Goal: Task Accomplishment & Management: Use online tool/utility

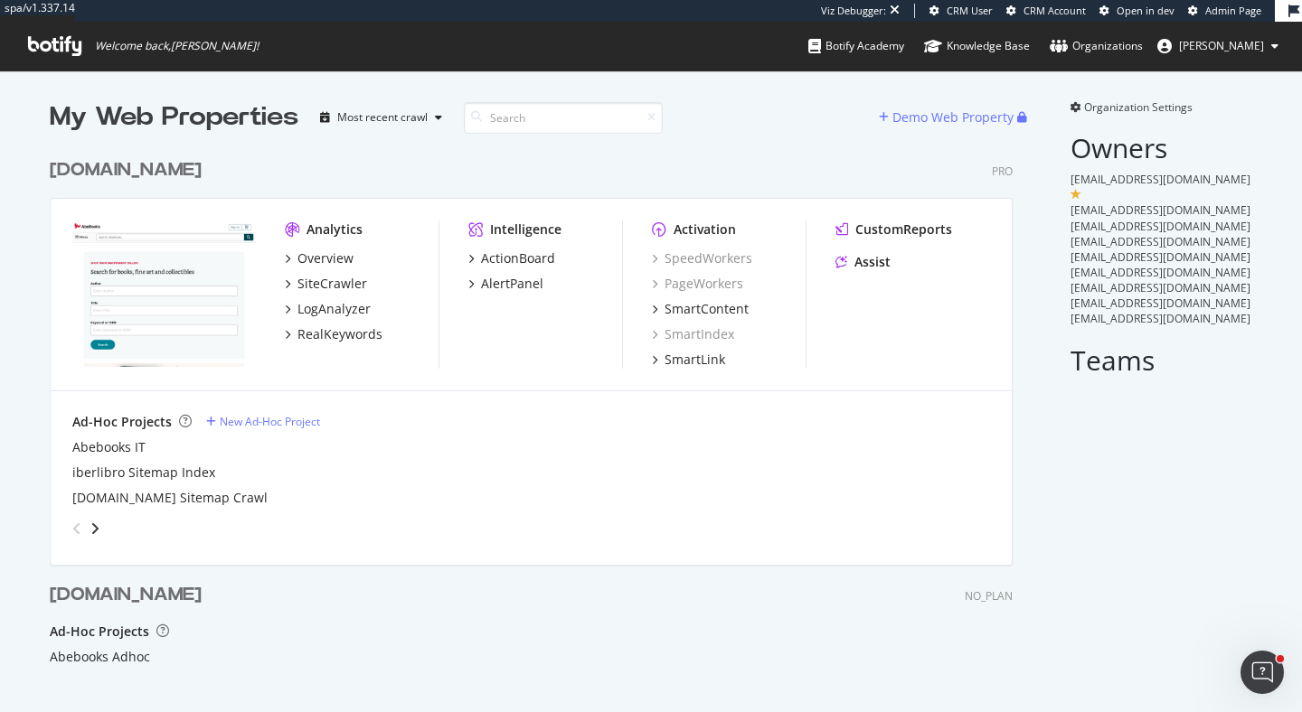
click at [134, 172] on div "[DOMAIN_NAME]" at bounding box center [126, 170] width 152 height 26
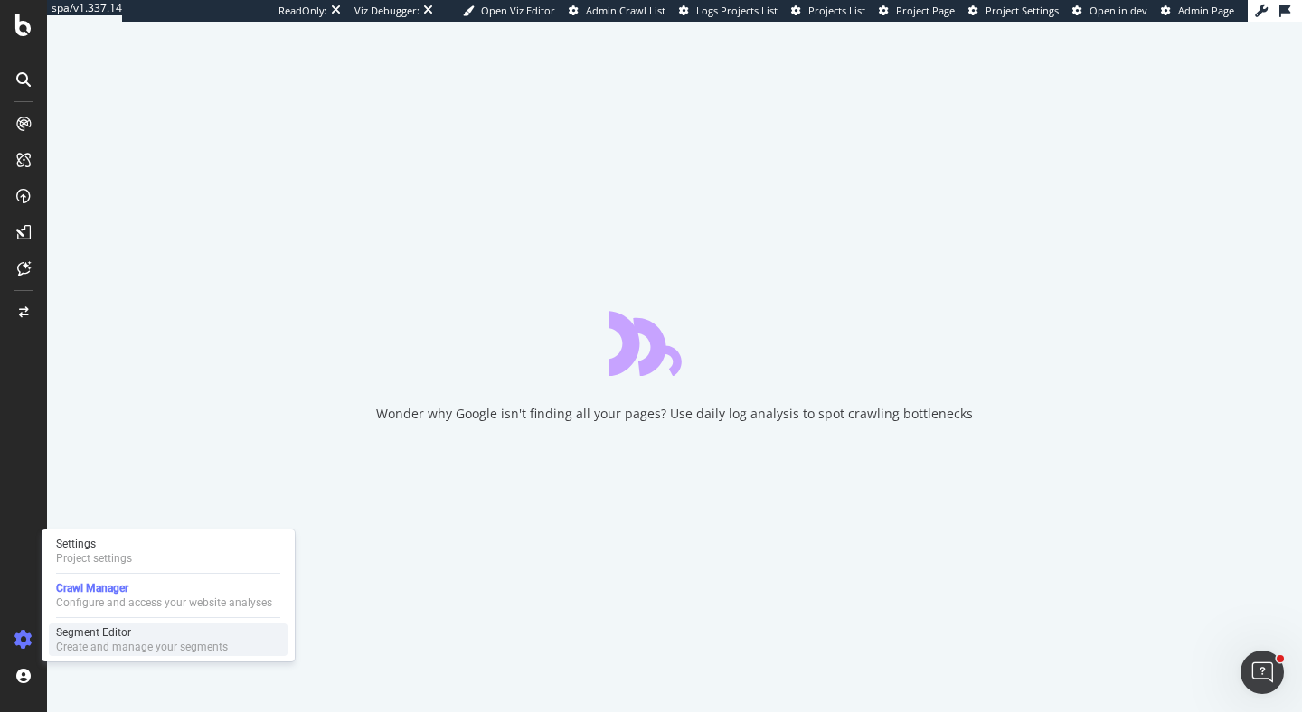
click at [62, 644] on div "Create and manage your segments" at bounding box center [142, 647] width 172 height 14
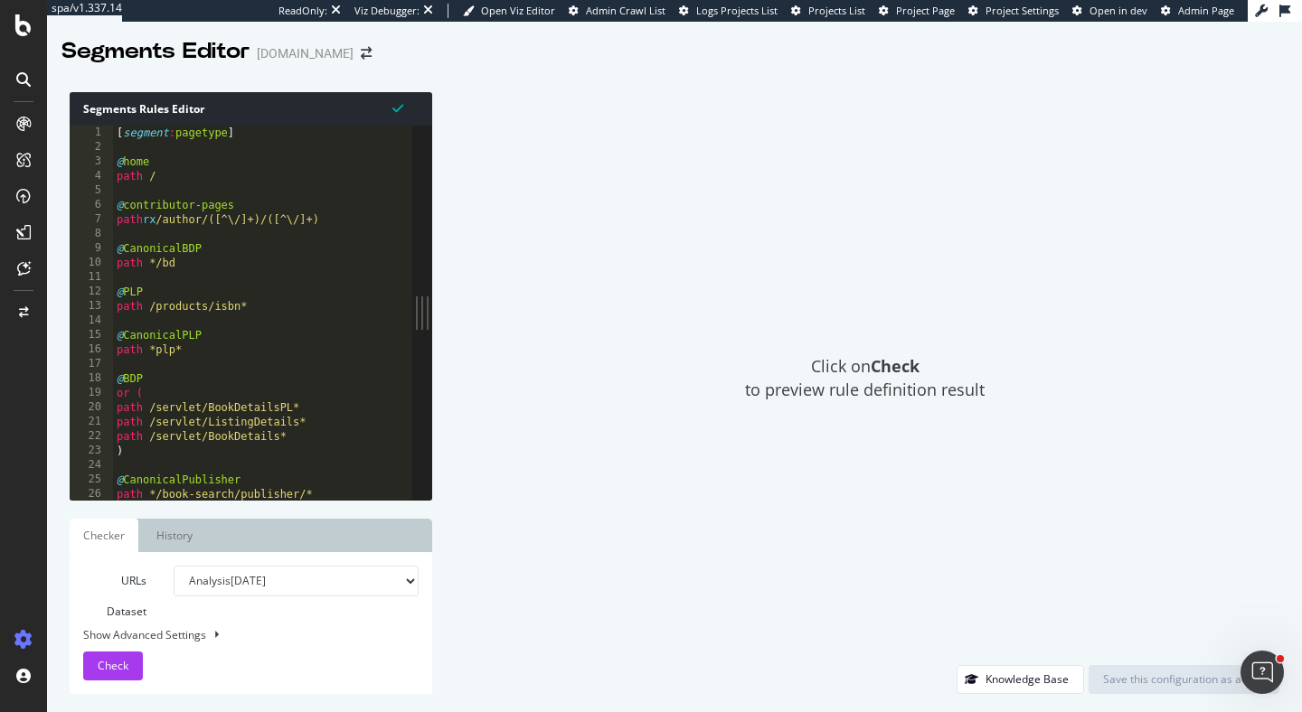
click at [169, 224] on div "[ segment : pagetype ] @ home path / @ contributor-pages path rx /author/([^\/]…" at bounding box center [262, 327] width 299 height 403
drag, startPoint x: 238, startPoint y: 224, endPoint x: 281, endPoint y: 224, distance: 43.4
click at [281, 224] on div "[ segment : pagetype ] @ home path / @ contributor-pages path rx [DOMAIN_NAME]/…" at bounding box center [262, 327] width 299 height 403
drag, startPoint x: 167, startPoint y: 221, endPoint x: 287, endPoint y: 222, distance: 119.3
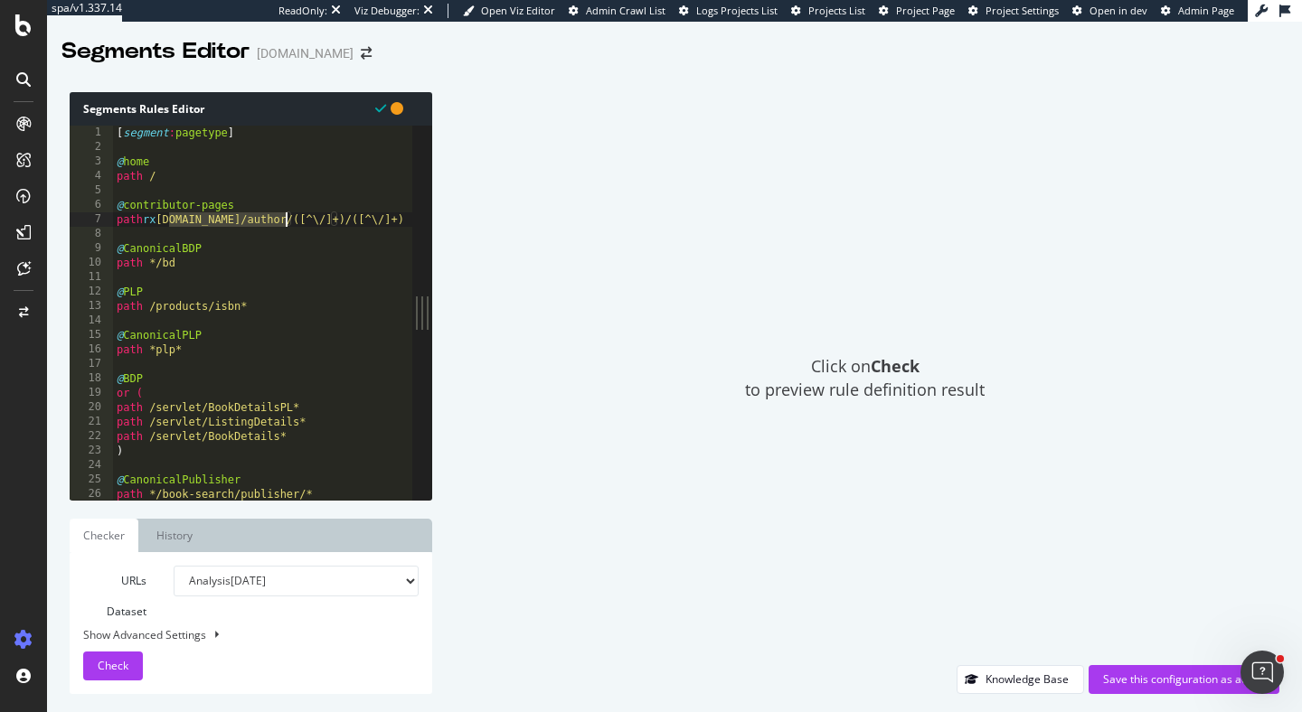
click at [287, 222] on div "[ segment : pagetype ] @ home path / @ contributor-pages path rx [DOMAIN_NAME]/…" at bounding box center [262, 327] width 299 height 403
type textarea "path rx [DOMAIN_NAME]/author/([^\/]+)/([^\/]+)"
click at [150, 633] on div "Show Advanced Settings" at bounding box center [237, 634] width 335 height 15
select select "5000"
select select "100"
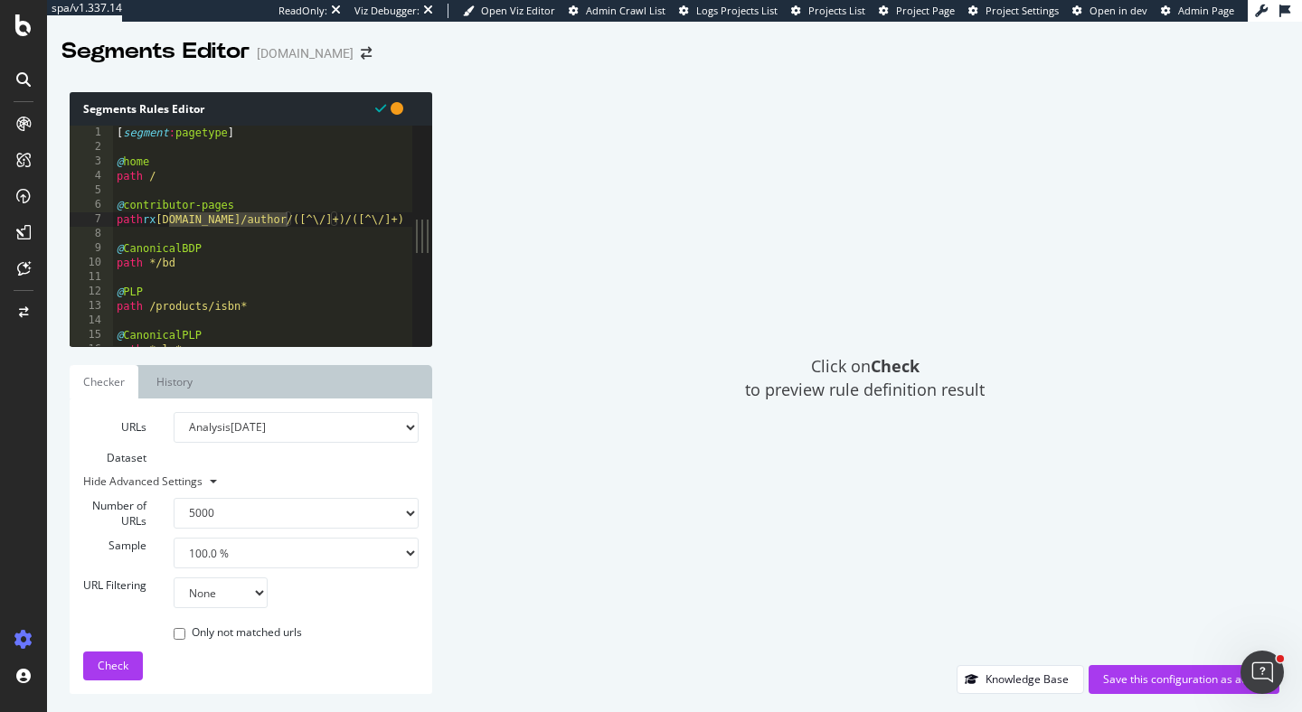
click at [224, 588] on select "None Equal to Not equal to Starts with Doesn't start with Ends with Doesn't end…" at bounding box center [221, 593] width 94 height 31
select select "contains"
click at [174, 578] on select "None Equal to Not equal to Starts with Doesn't start with Ends with Doesn't end…" at bounding box center [221, 593] width 94 height 31
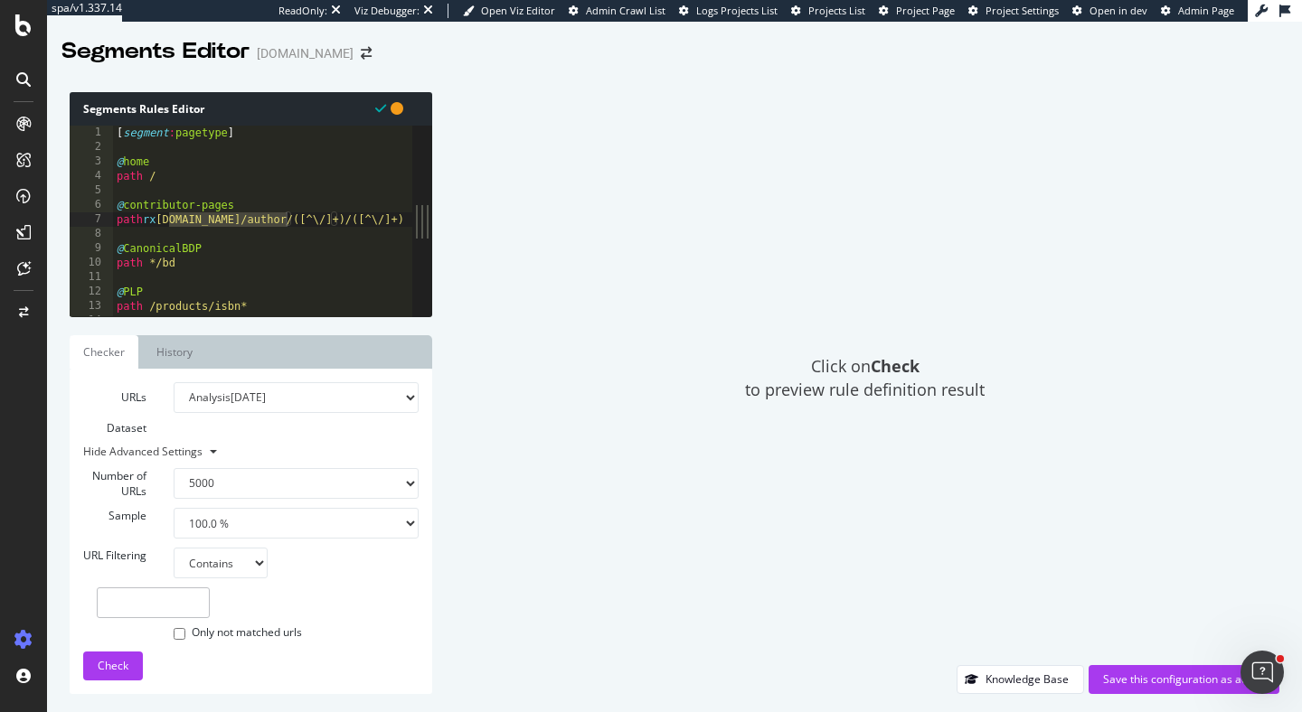
click at [170, 601] on input "text" at bounding box center [153, 603] width 113 height 31
paste input "[DOMAIN_NAME][URL]"
type input "[DOMAIN_NAME][URL]"
click at [116, 664] on span "Check" at bounding box center [113, 665] width 31 height 15
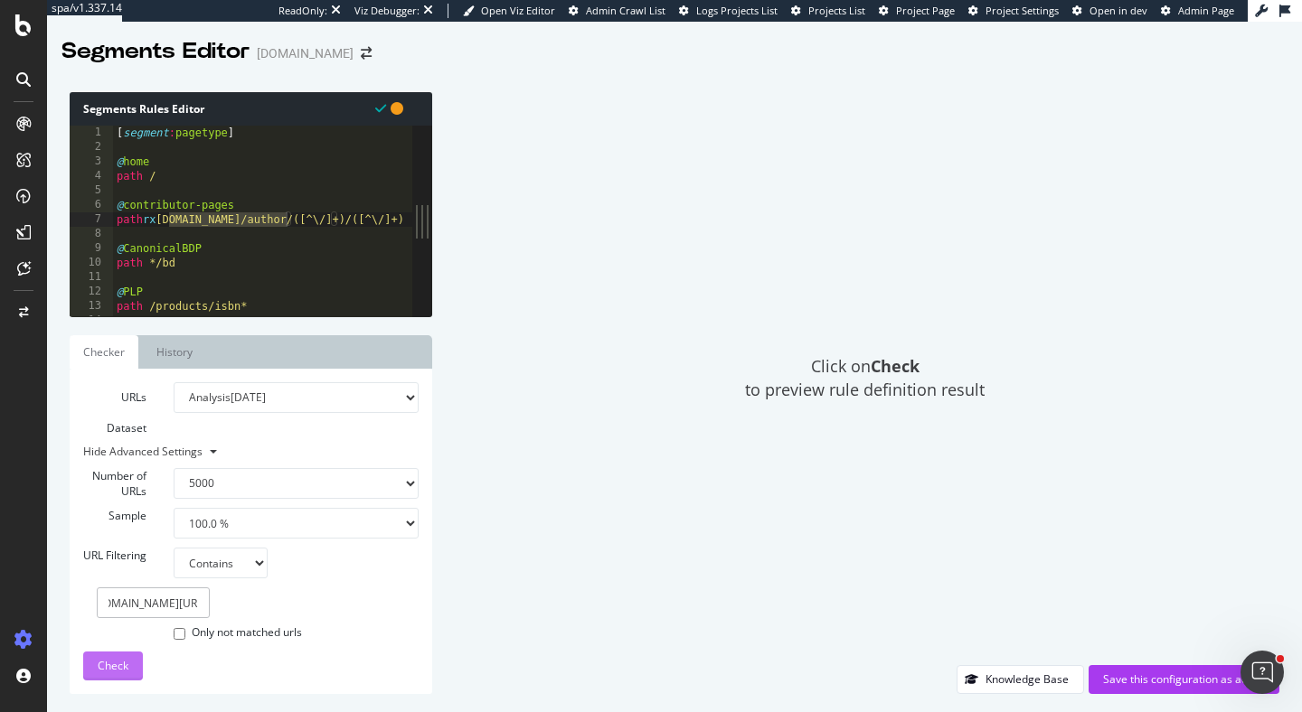
scroll to position [0, 0]
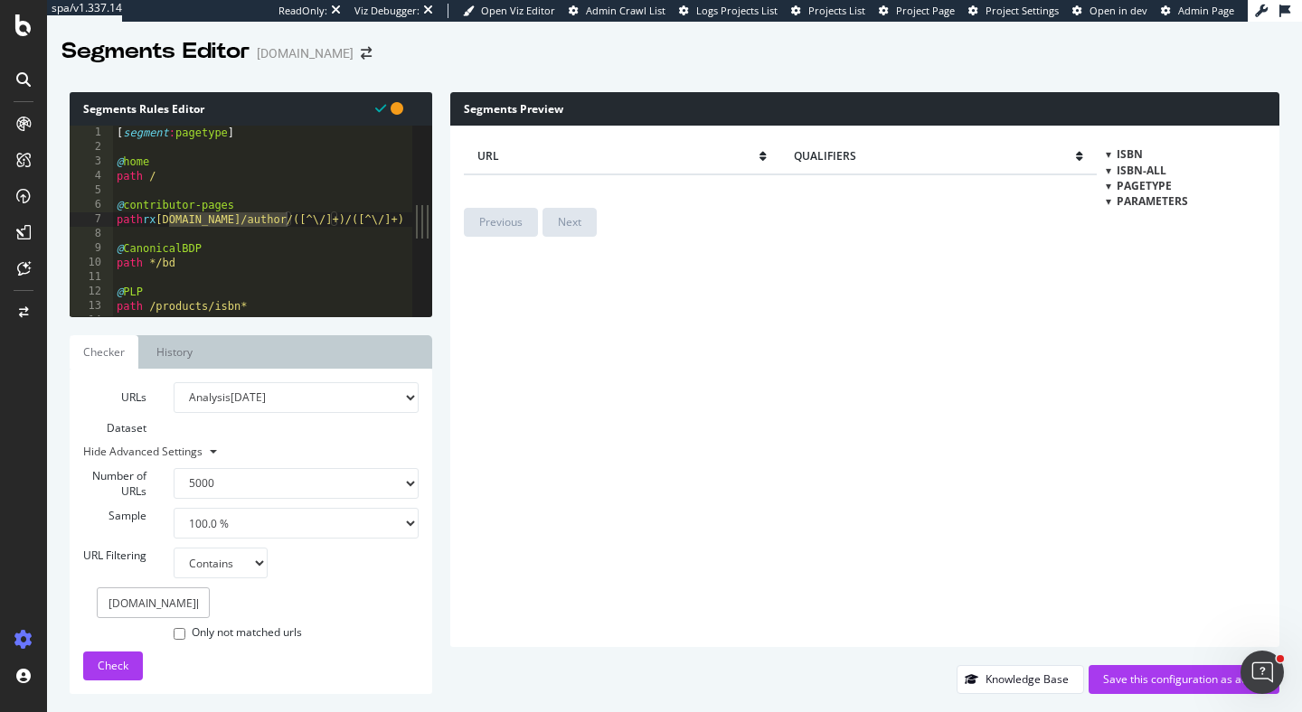
click at [296, 390] on select "Analysis [DATE] Analysis [DATE] Analysis [DATE] Analysis [DATE] Analysis [DATE]…" at bounding box center [296, 397] width 245 height 31
select select "log_analysis:202509"
click at [174, 382] on select "Analysis [DATE] Analysis [DATE] Analysis [DATE] Analysis [DATE] Analysis [DATE]…" at bounding box center [296, 397] width 245 height 31
click at [110, 668] on span "Check" at bounding box center [113, 665] width 31 height 15
click at [1156, 683] on div "Save this configuration as active" at bounding box center [1184, 679] width 162 height 15
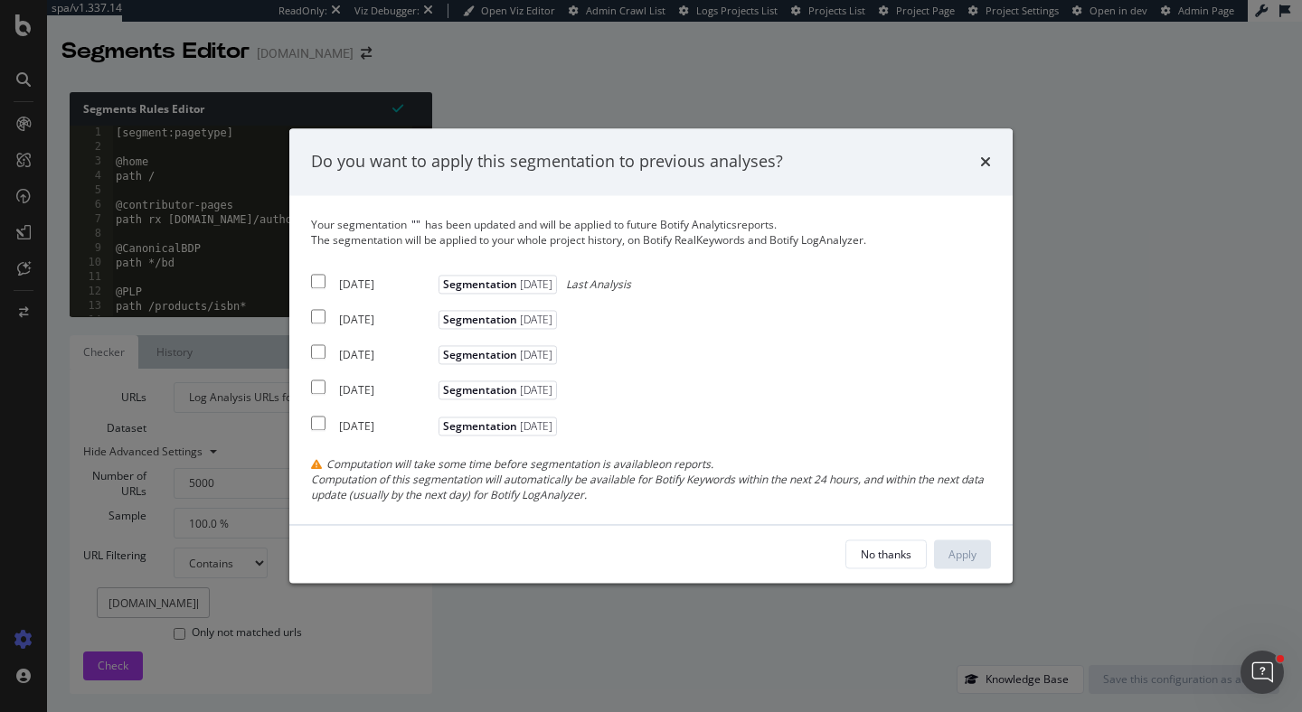
click at [325, 287] on div "[DATE] Segmentation [DATE] Last Analysis" at bounding box center [471, 281] width 320 height 22
checkbox input "true"
click at [319, 324] on div "[DATE] Segmentation [DATE]" at bounding box center [436, 317] width 250 height 22
checkbox input "true"
click at [337, 353] on div "[DATE] Segmentation [DATE]" at bounding box center [436, 353] width 250 height 22
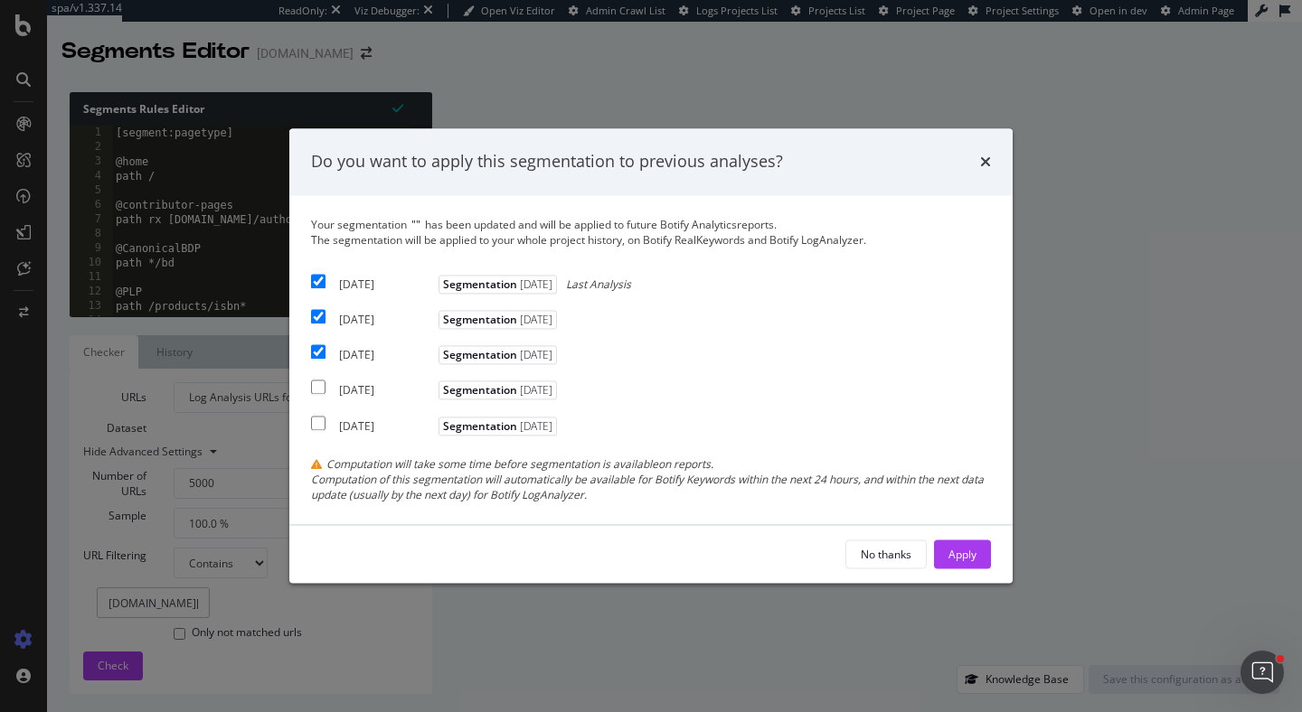
checkbox input "true"
click at [975, 552] on div "Apply" at bounding box center [962, 554] width 28 height 15
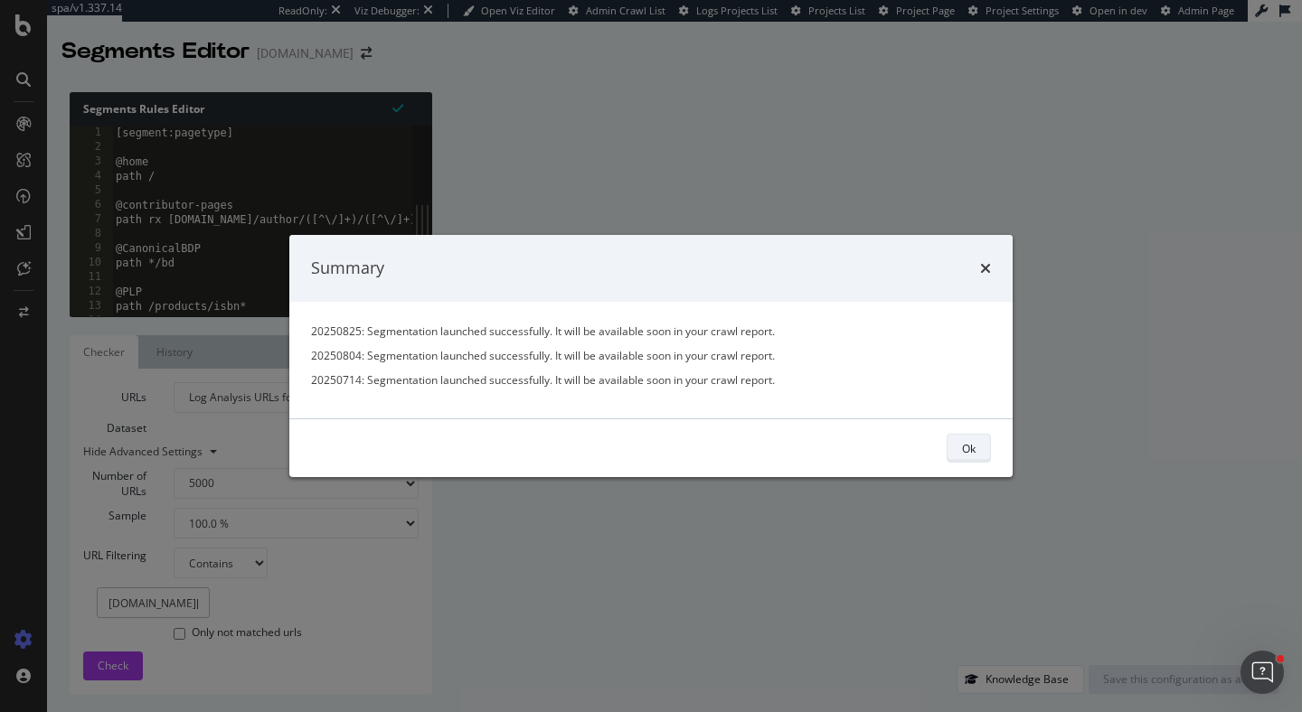
click at [962, 443] on div "Ok" at bounding box center [969, 447] width 14 height 15
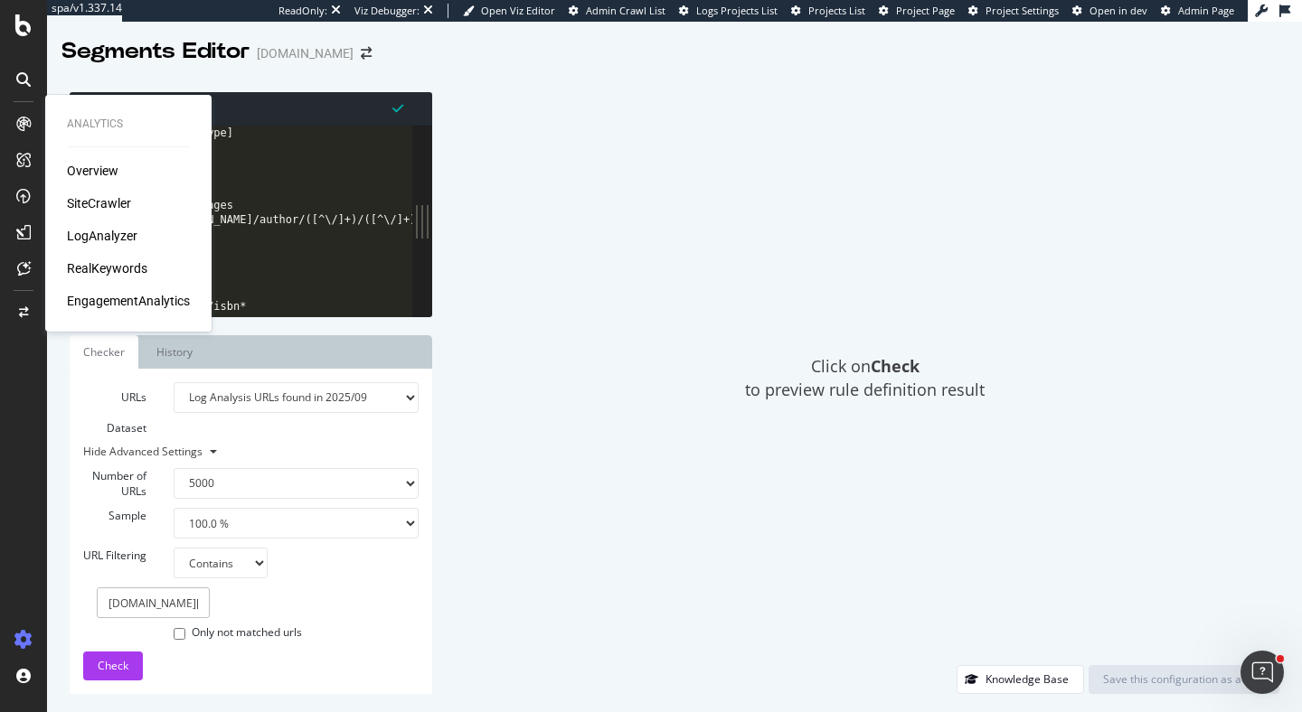
click at [112, 201] on div "SiteCrawler" at bounding box center [99, 203] width 64 height 18
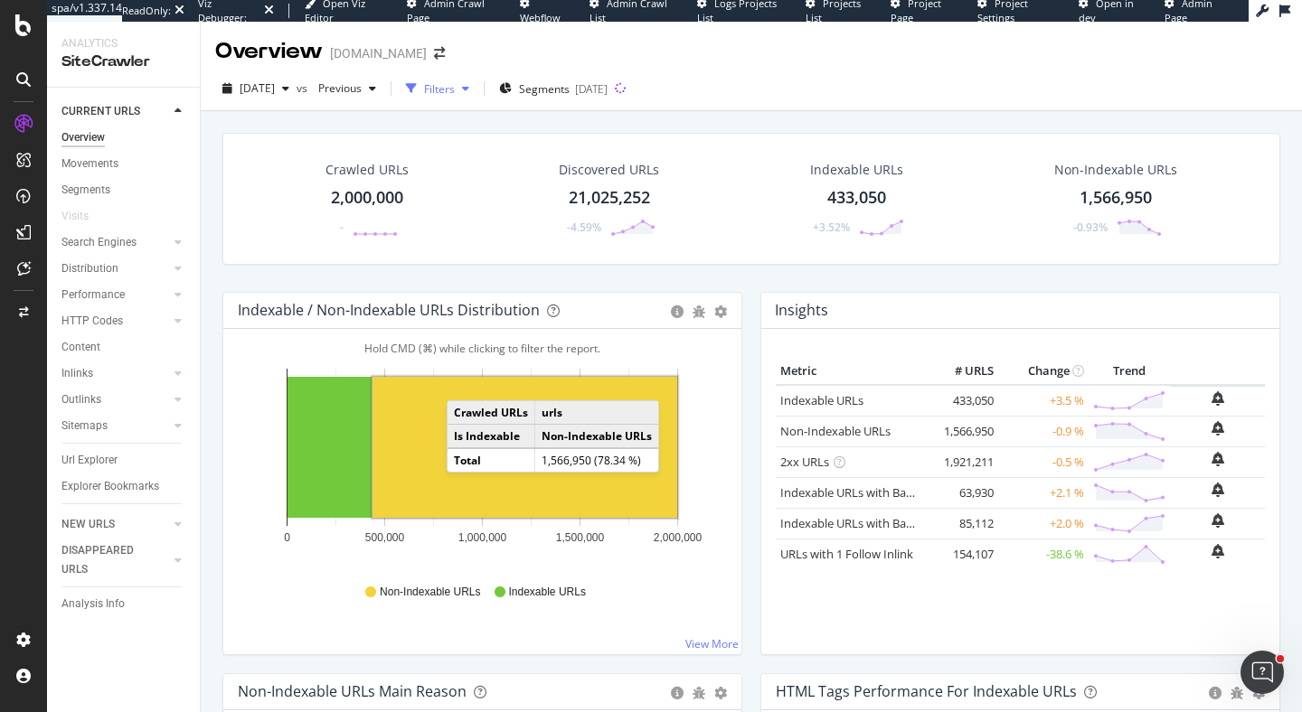
click at [455, 86] on div "Filters" at bounding box center [439, 88] width 31 height 15
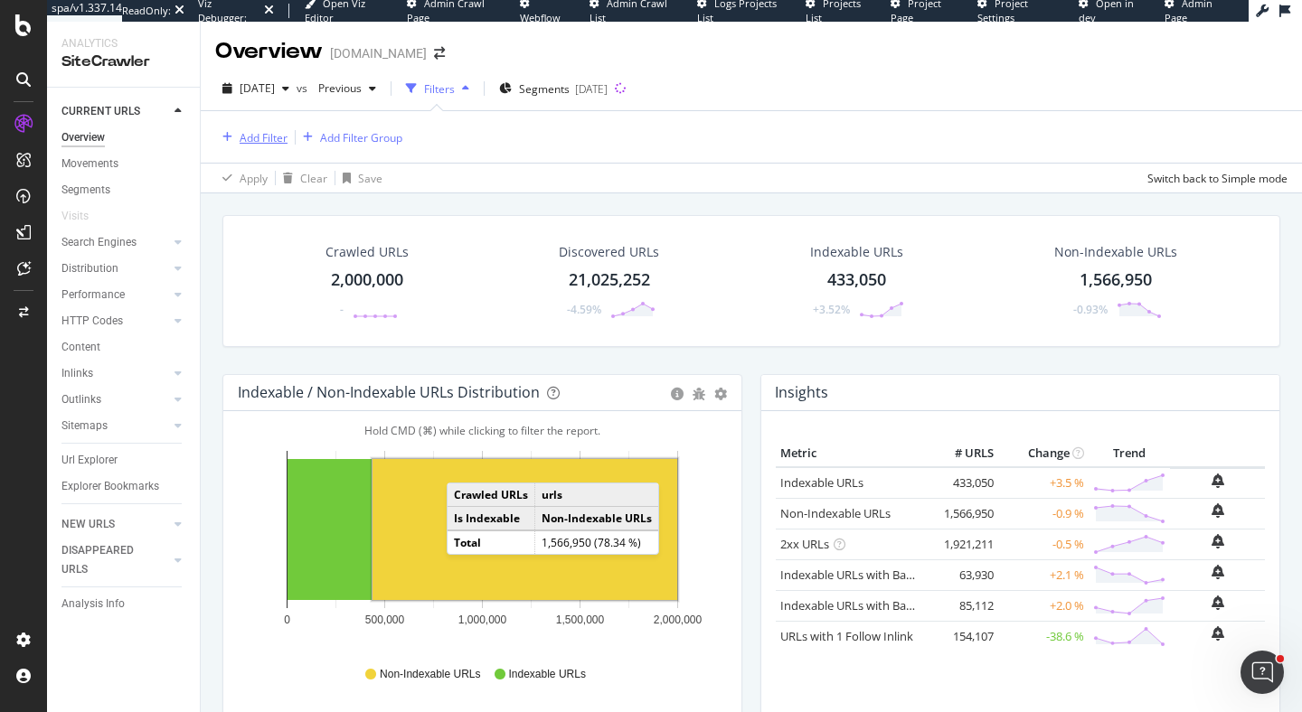
click at [236, 144] on div "Add Filter" at bounding box center [251, 137] width 72 height 20
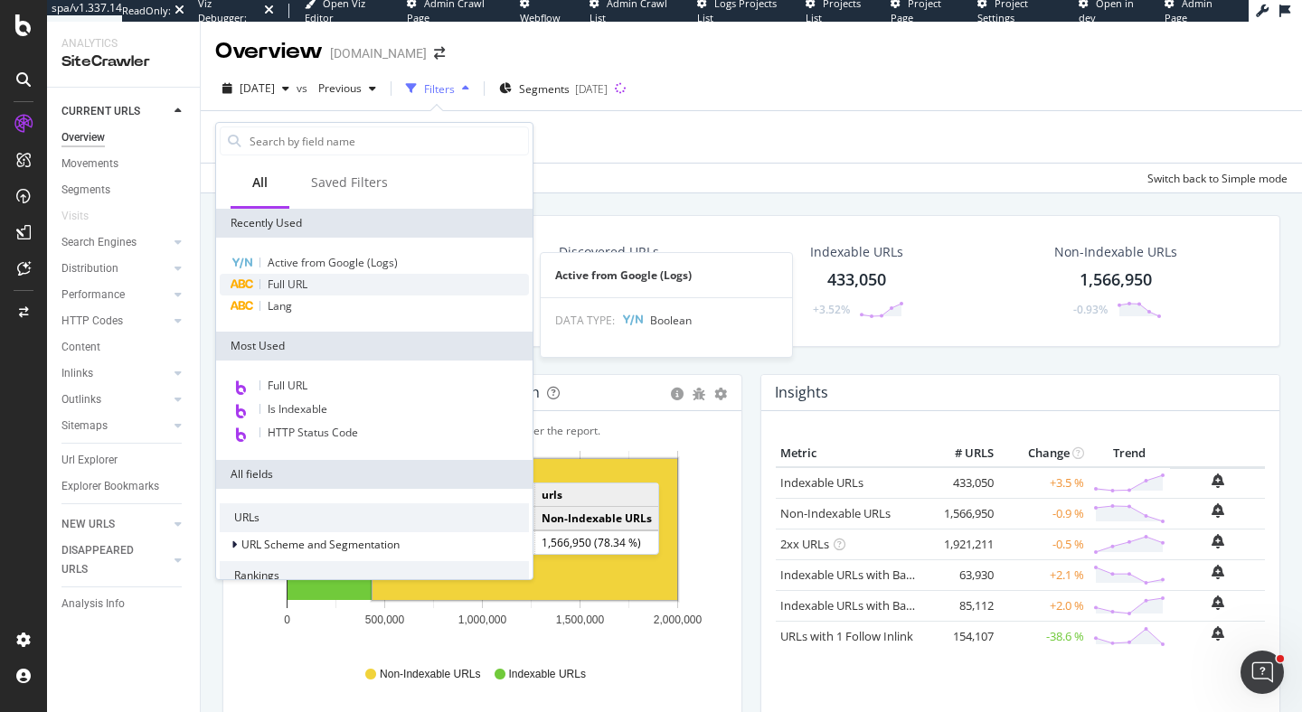
click at [290, 283] on span "Full URL" at bounding box center [288, 284] width 40 height 15
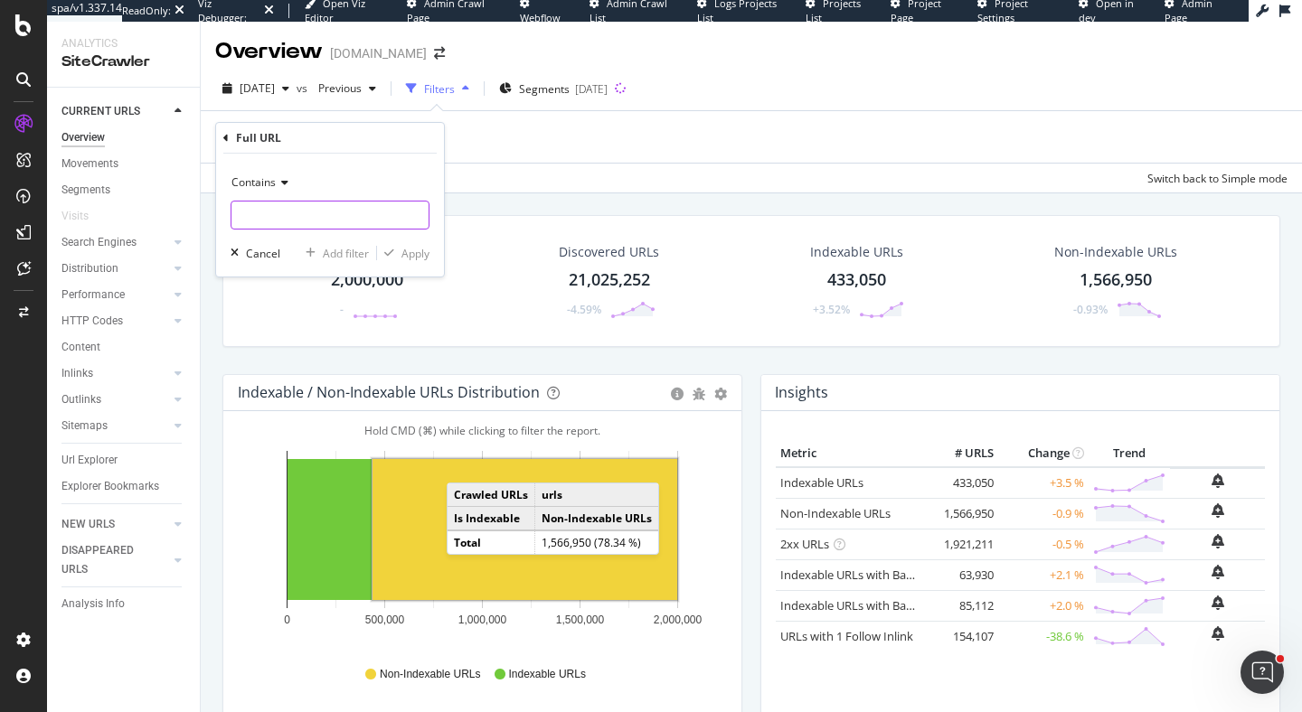
click at [312, 217] on input "text" at bounding box center [329, 215] width 197 height 29
type input "[DOMAIN_NAME]"
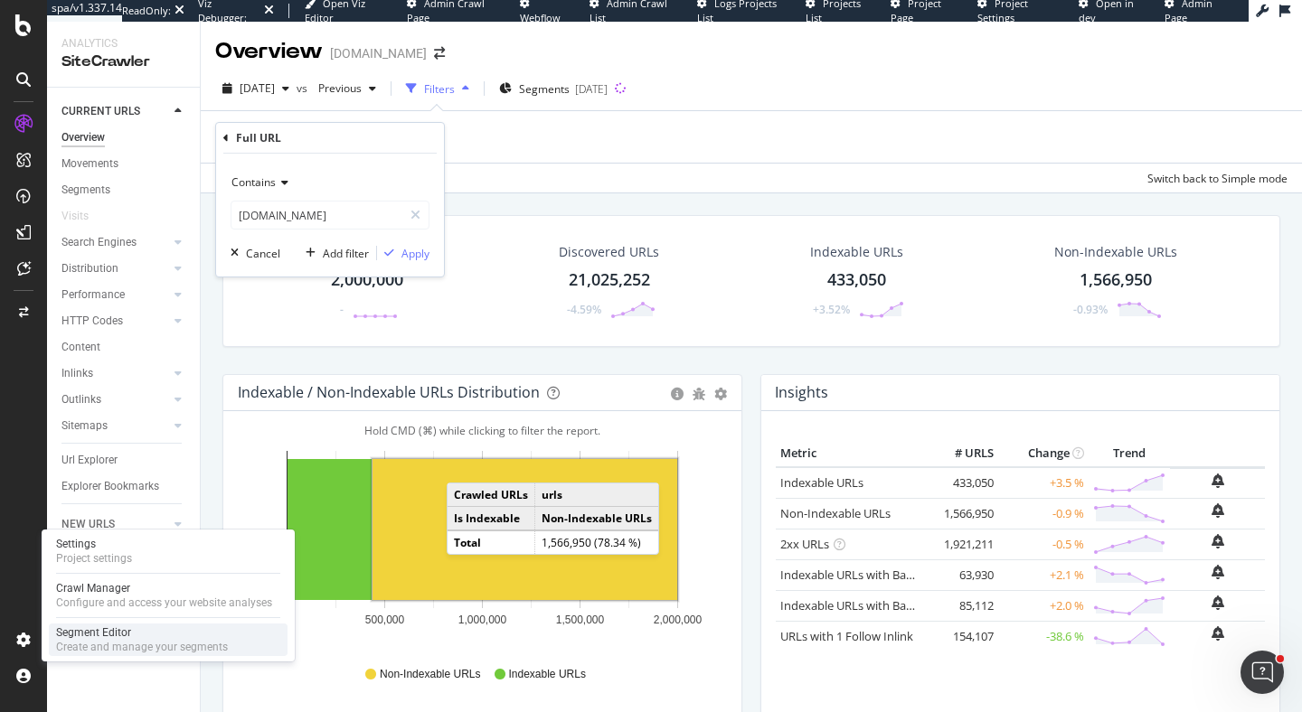
click at [86, 641] on div "Create and manage your segments" at bounding box center [142, 647] width 172 height 14
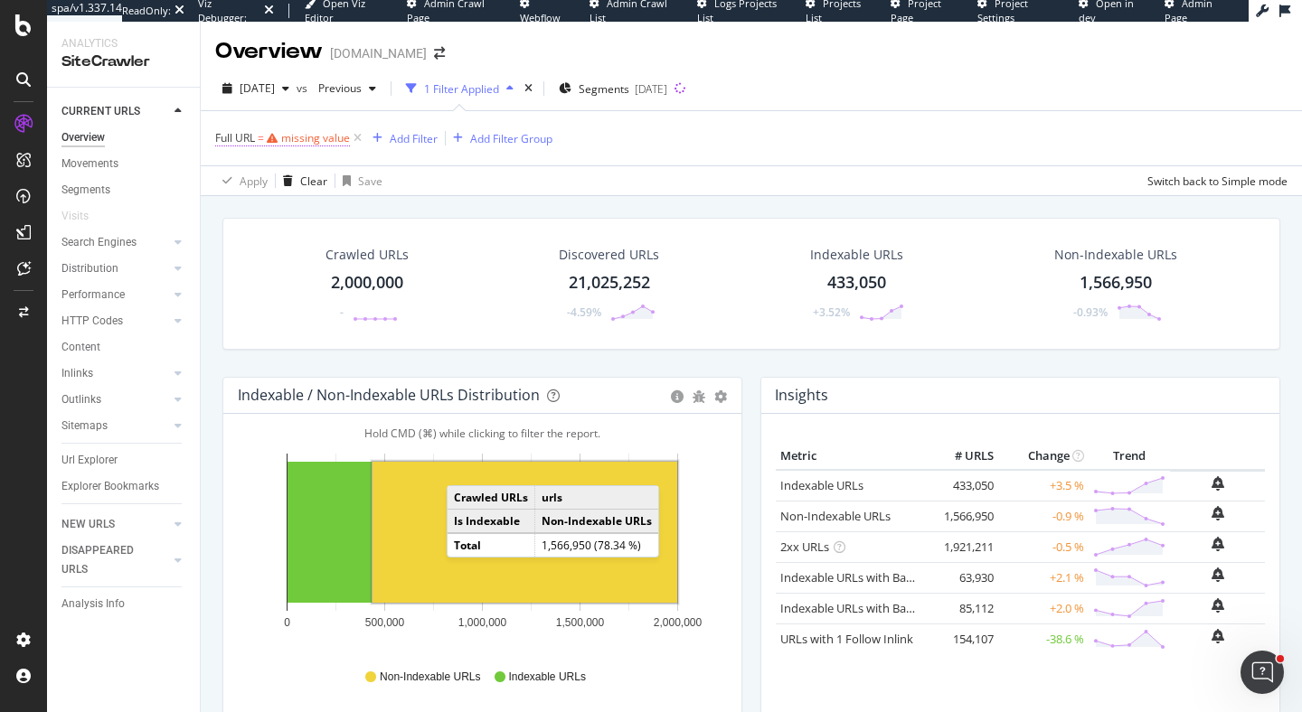
click at [302, 137] on div "missing value" at bounding box center [315, 137] width 69 height 15
click at [337, 215] on input "text" at bounding box center [329, 214] width 197 height 29
type input "[DOMAIN_NAME][URL]"
click at [423, 249] on div "Apply" at bounding box center [415, 251] width 28 height 15
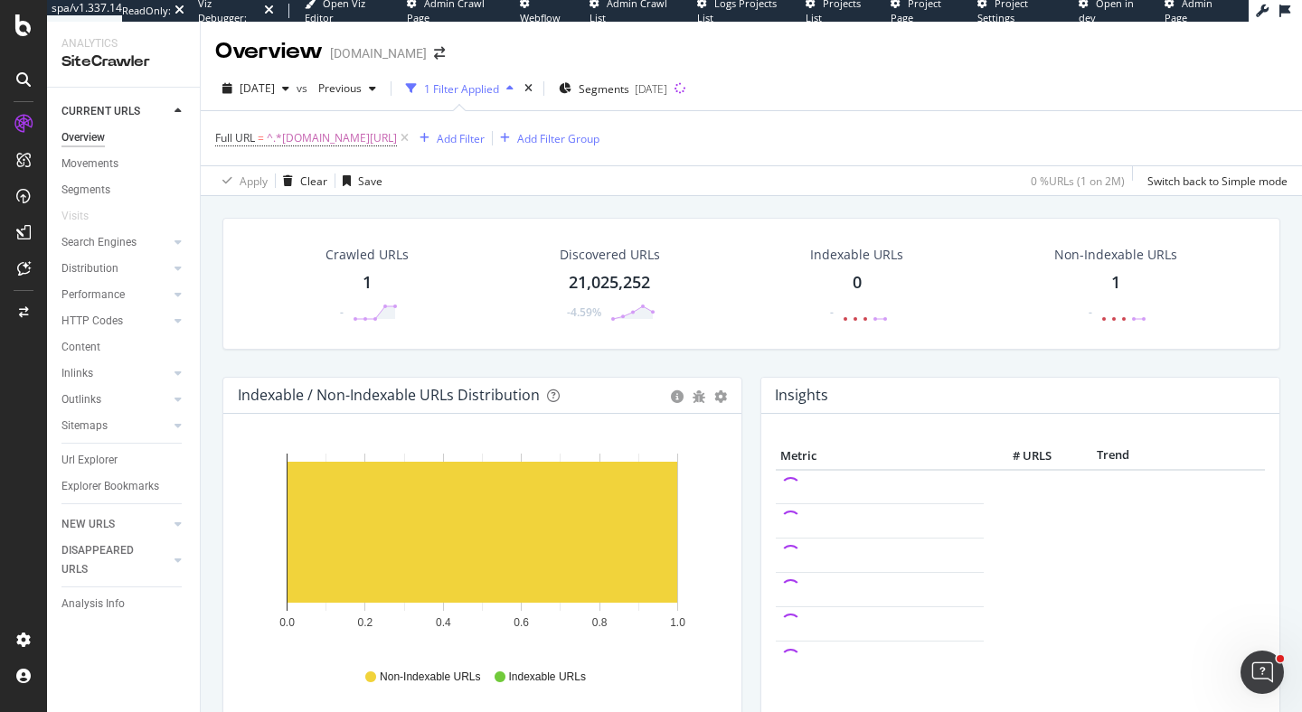
scroll to position [12, 0]
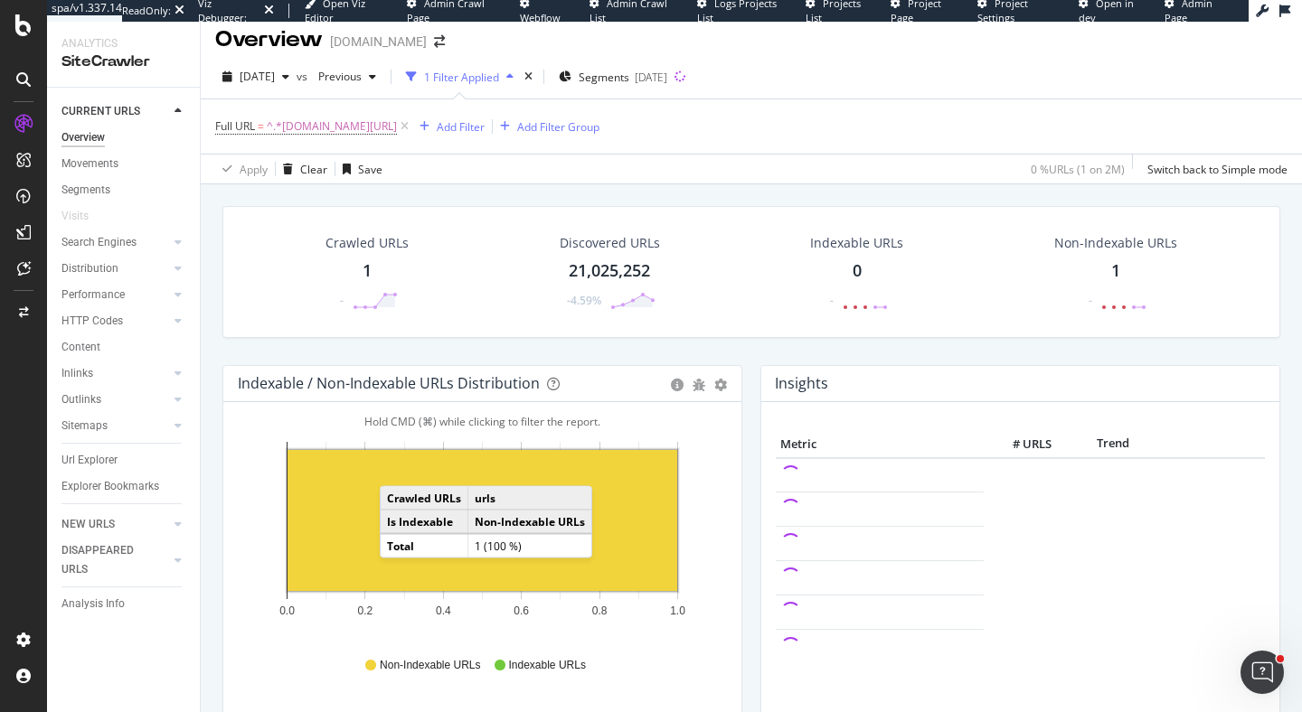
click at [419, 552] on td "Total" at bounding box center [425, 546] width 88 height 24
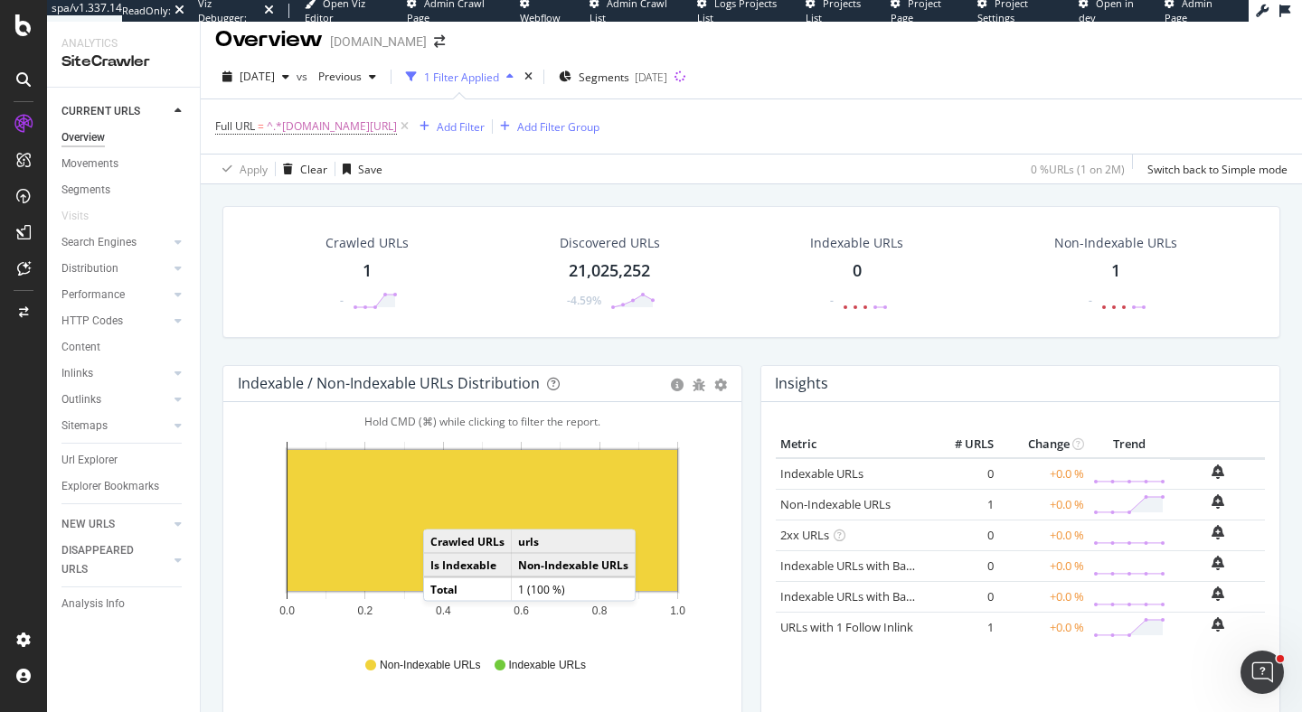
click at [441, 512] on rect "A chart." at bounding box center [482, 520] width 390 height 141
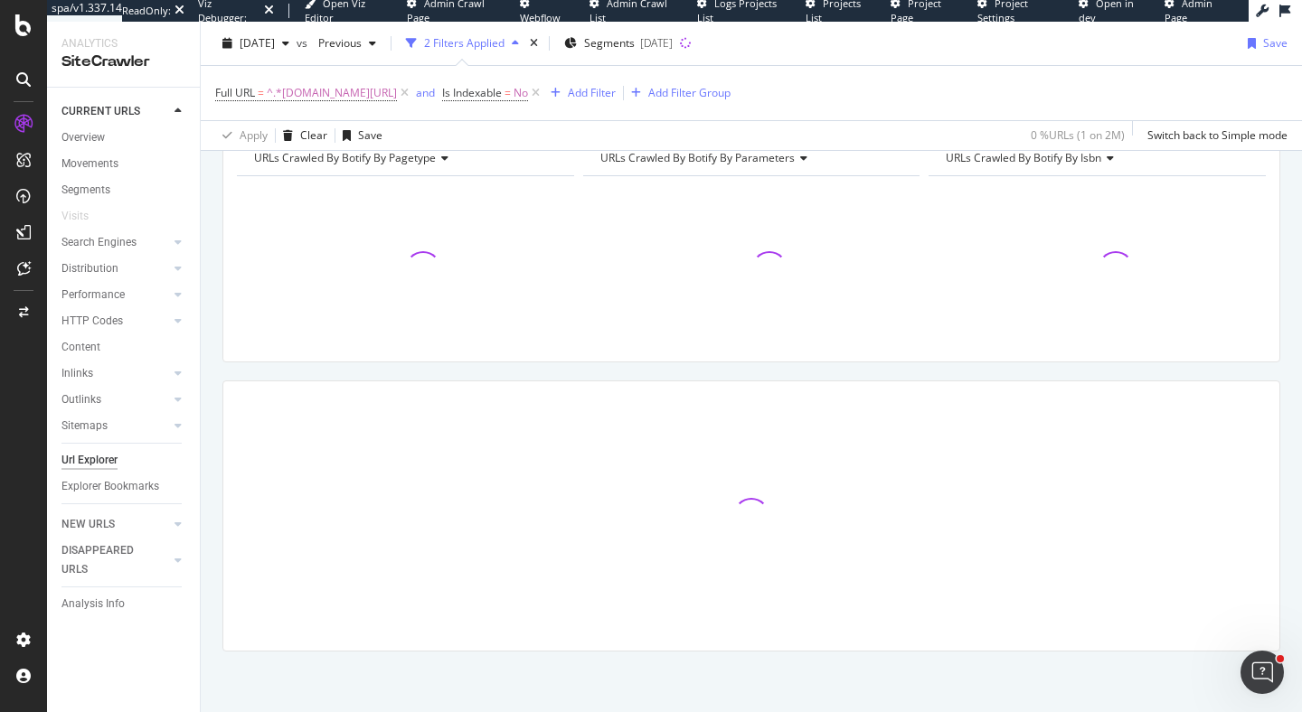
scroll to position [212, 0]
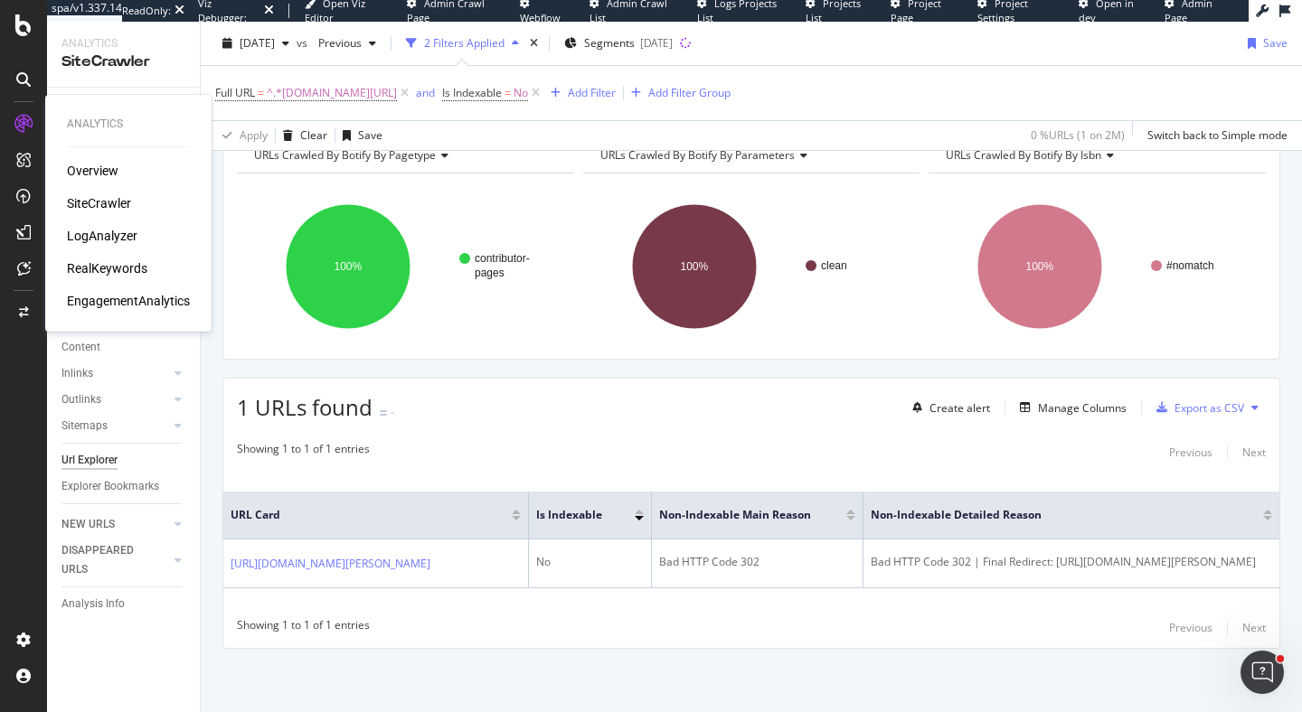
click at [101, 231] on div "LogAnalyzer" at bounding box center [102, 236] width 71 height 18
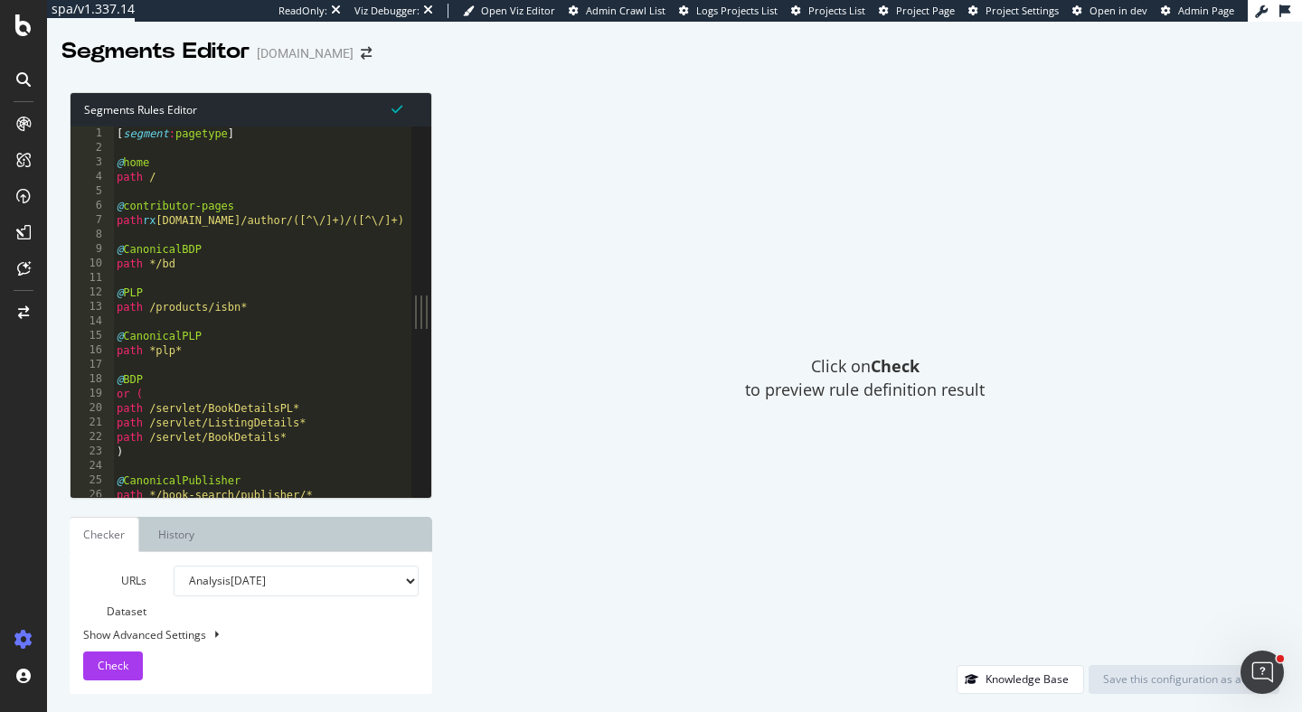
click at [202, 221] on div "[ segment : pagetype ] @ home path / @ contributor-pages path rx [DOMAIN_NAME]/…" at bounding box center [262, 327] width 298 height 400
drag, startPoint x: 210, startPoint y: 221, endPoint x: 175, endPoint y: 221, distance: 34.3
click at [175, 221] on div "[ segment : pagetype ] @ home path / @ contributor-pages path rx [DOMAIN_NAME]/…" at bounding box center [262, 327] width 298 height 400
type textarea "path rx abebooks.com/author/([^\/]+)/([^\/]+)"
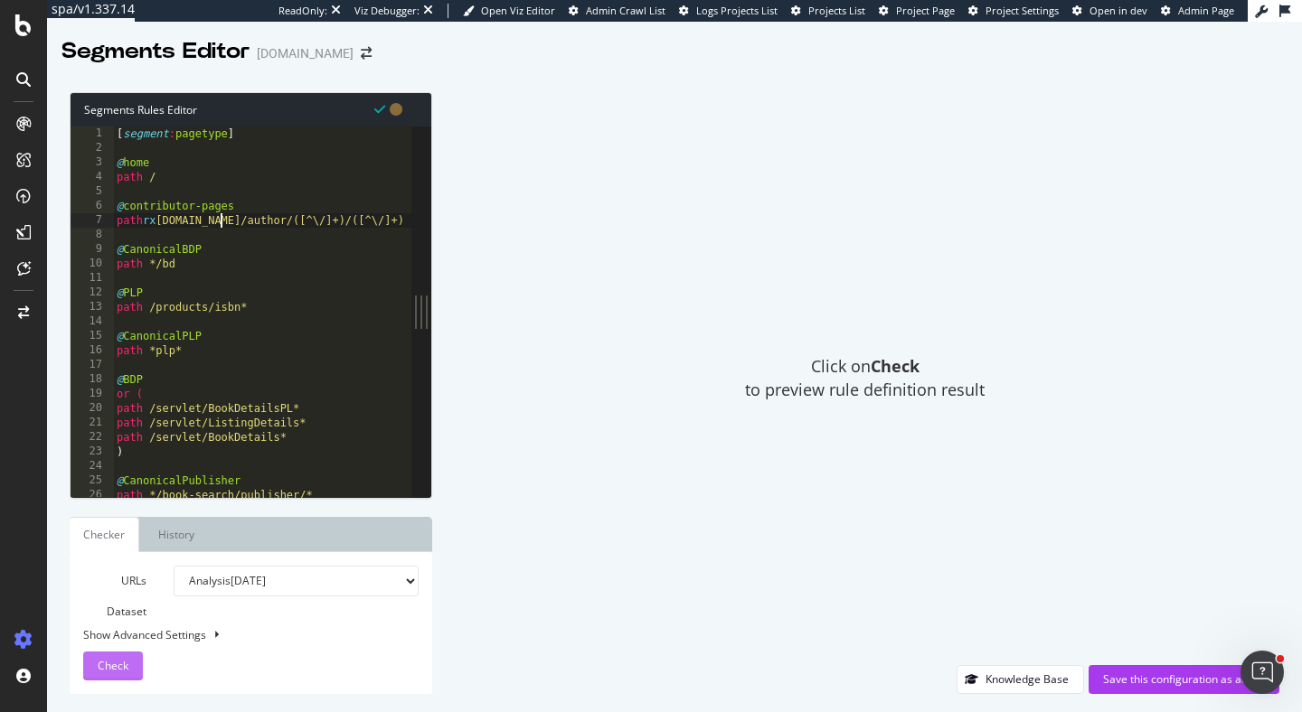
click at [106, 675] on div "Check" at bounding box center [113, 666] width 31 height 27
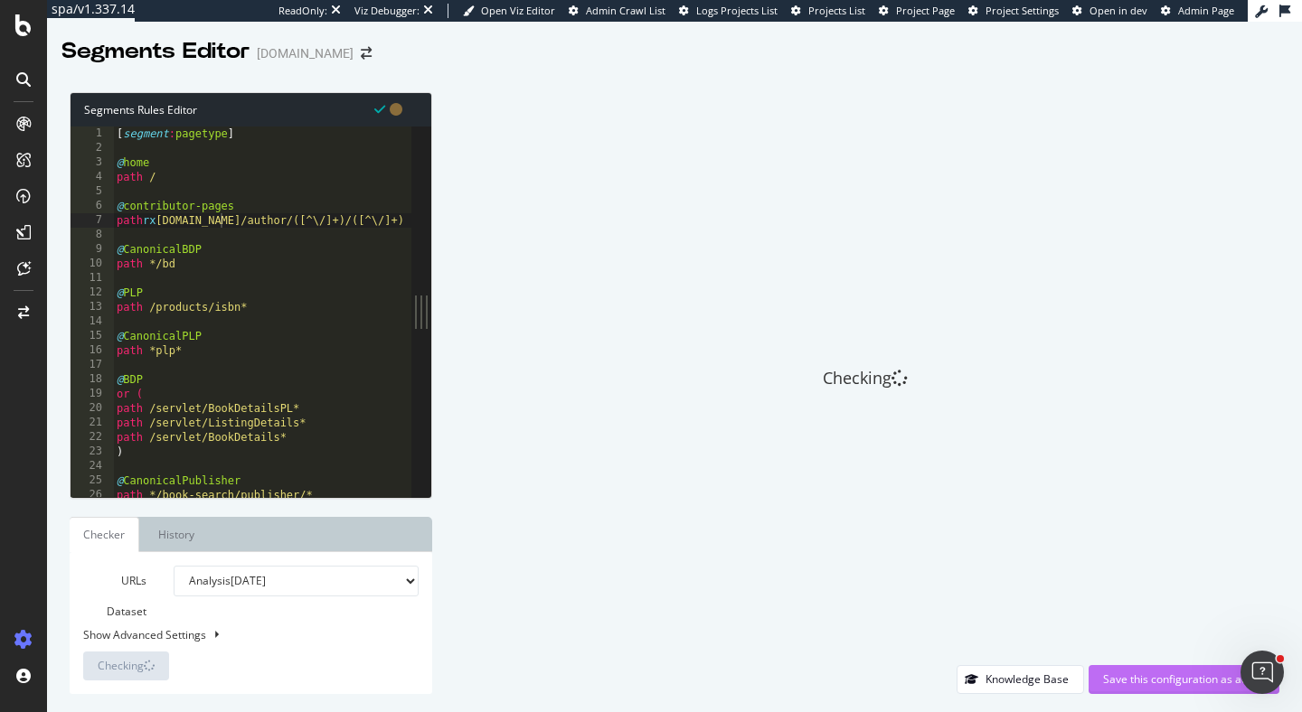
click at [1171, 676] on div "Save this configuration as active" at bounding box center [1184, 679] width 162 height 15
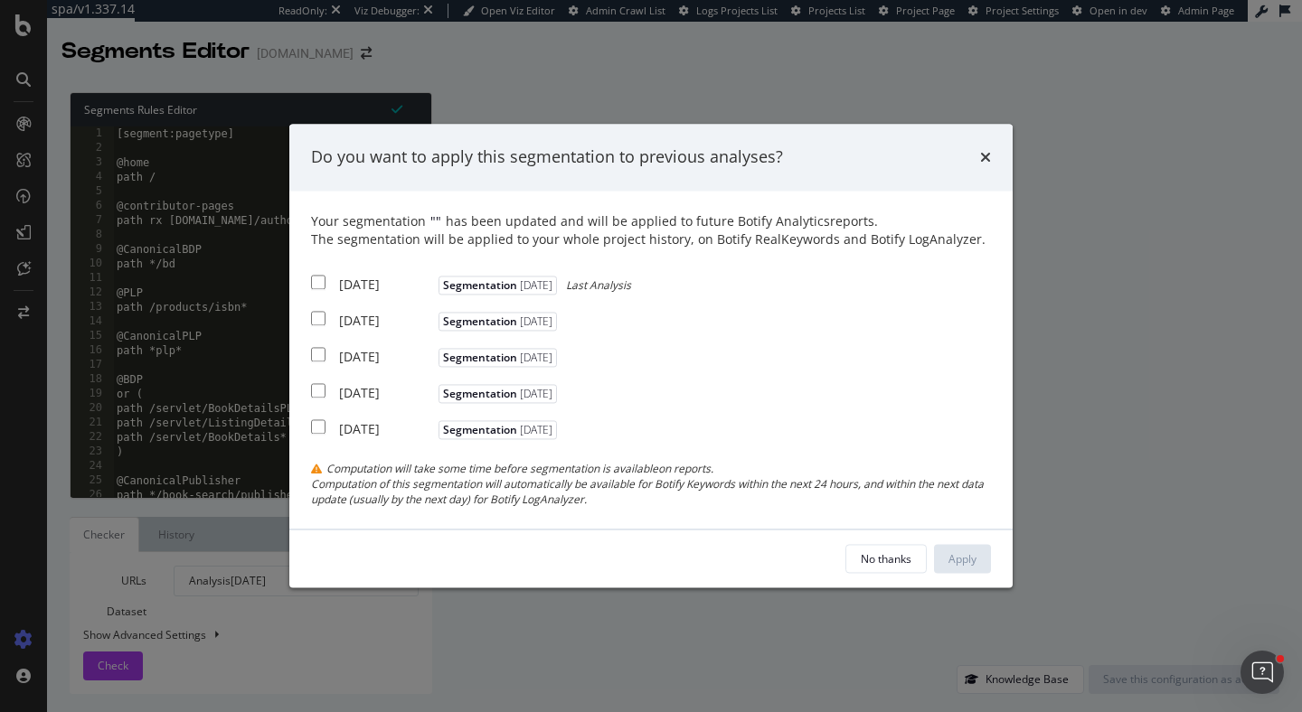
click at [323, 287] on input "modal" at bounding box center [318, 282] width 14 height 14
checkbox input "true"
click at [336, 305] on div "Your segmentation " " has been updated and will be applied to future Botify Ana…" at bounding box center [651, 359] width 680 height 295
click at [346, 324] on div "[DATE]" at bounding box center [386, 321] width 95 height 18
checkbox input "true"
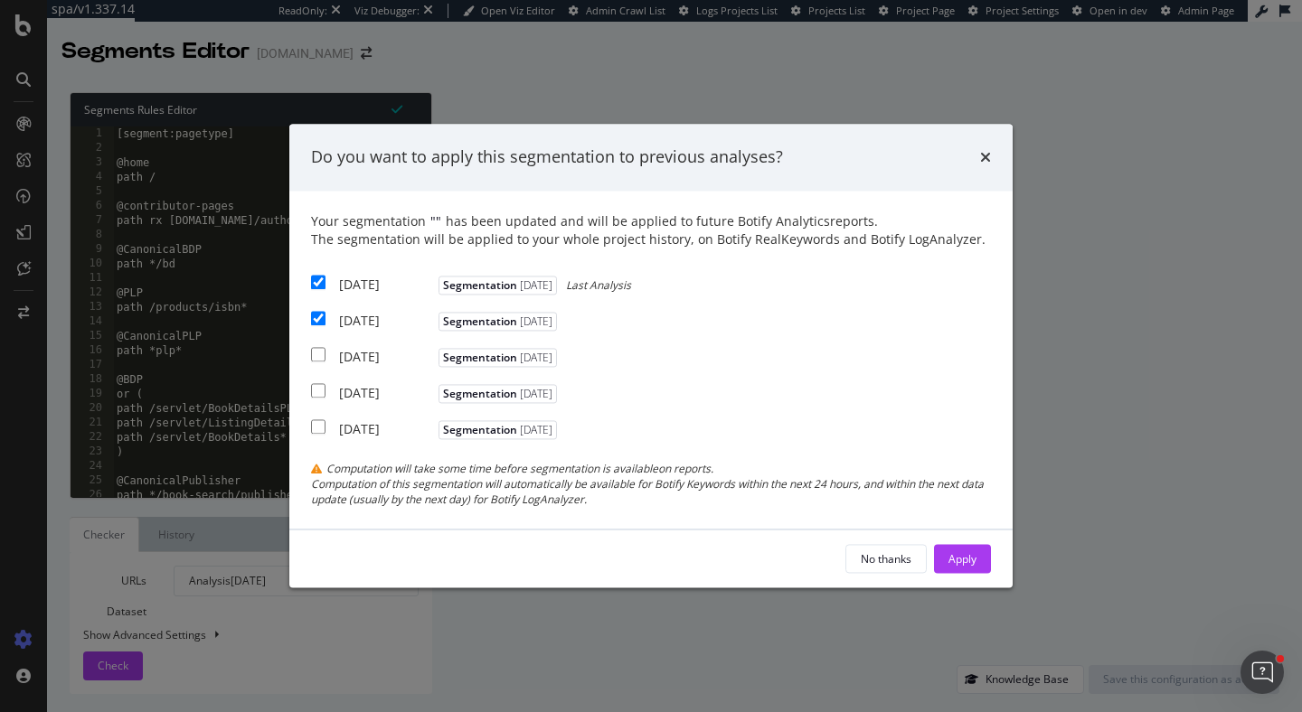
click at [352, 356] on div "[DATE]" at bounding box center [386, 357] width 95 height 18
checkbox input "true"
click at [975, 559] on div "Apply" at bounding box center [962, 558] width 28 height 15
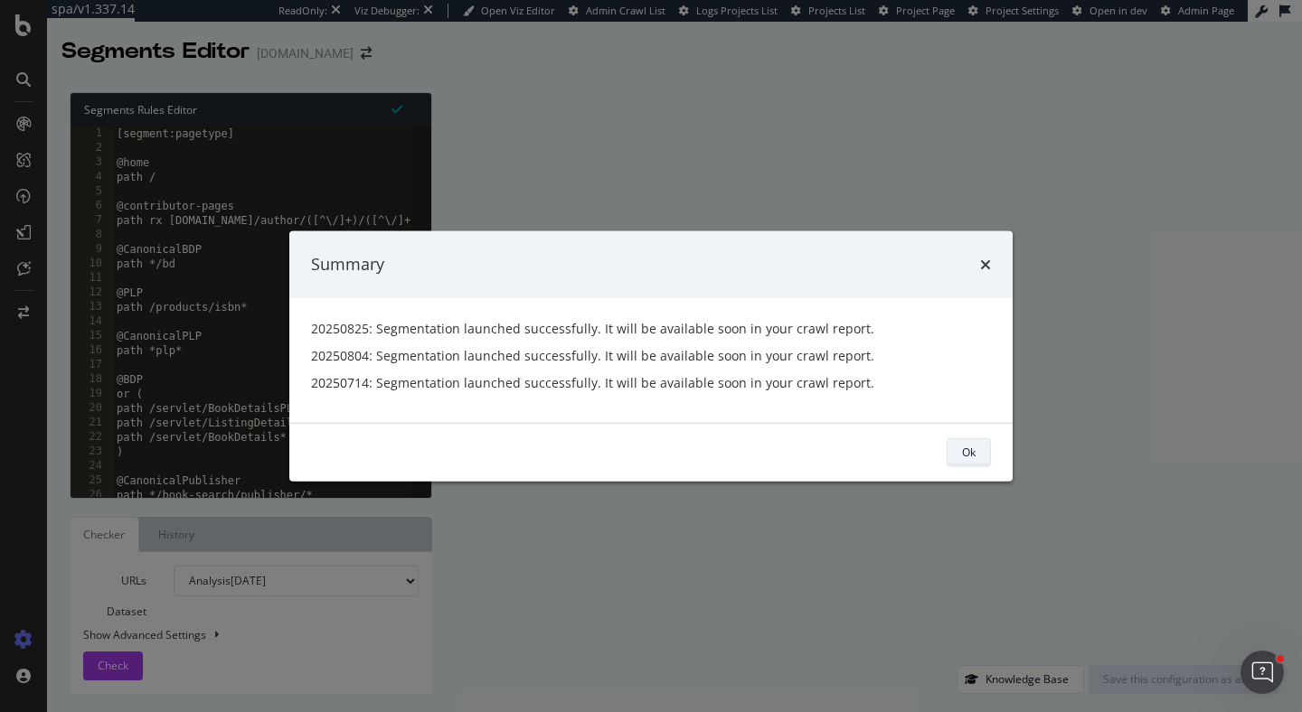
click at [954, 446] on button "Ok" at bounding box center [968, 451] width 44 height 29
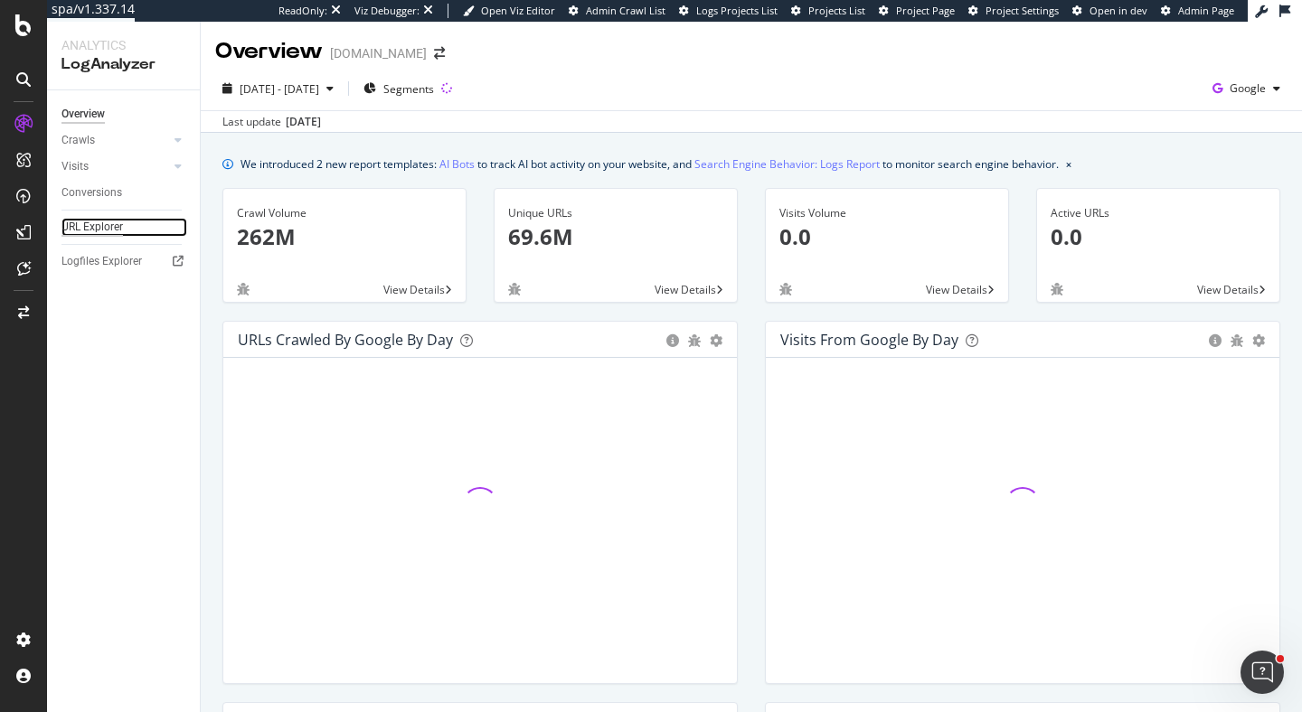
click at [92, 230] on div "URL Explorer" at bounding box center [91, 227] width 61 height 19
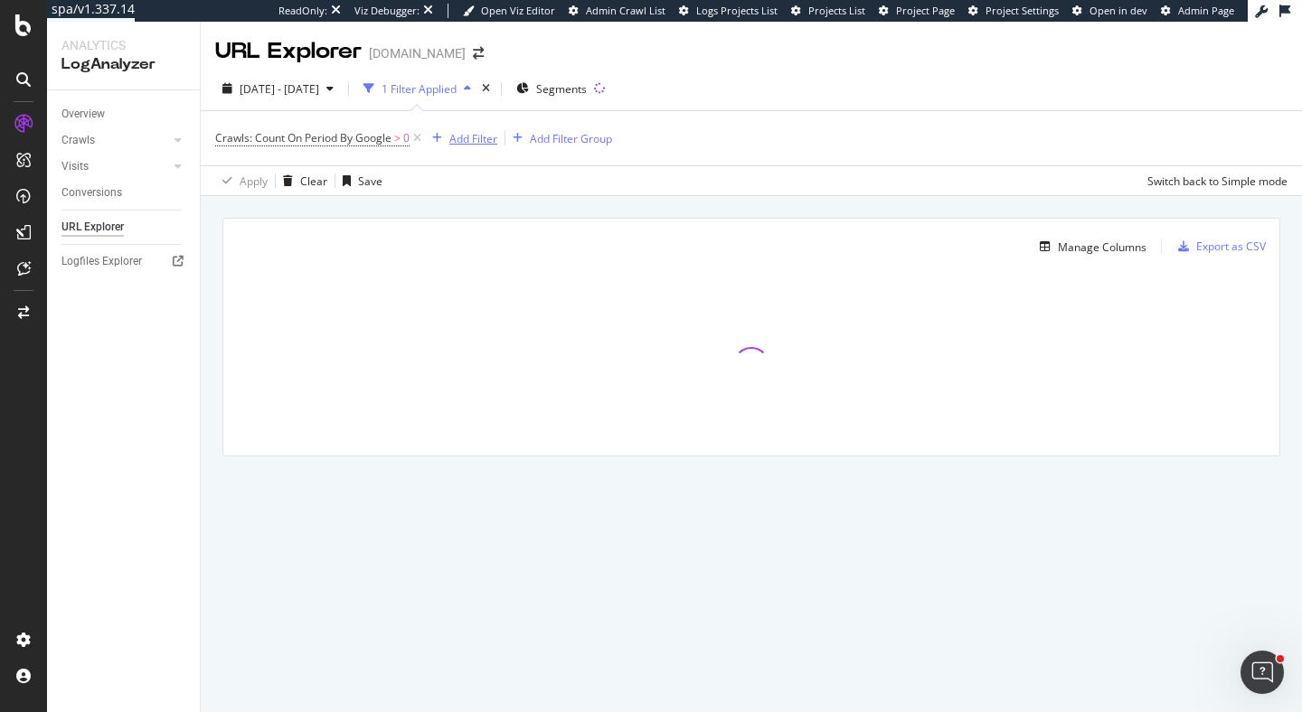
click at [469, 128] on div "Add Filter" at bounding box center [461, 138] width 72 height 20
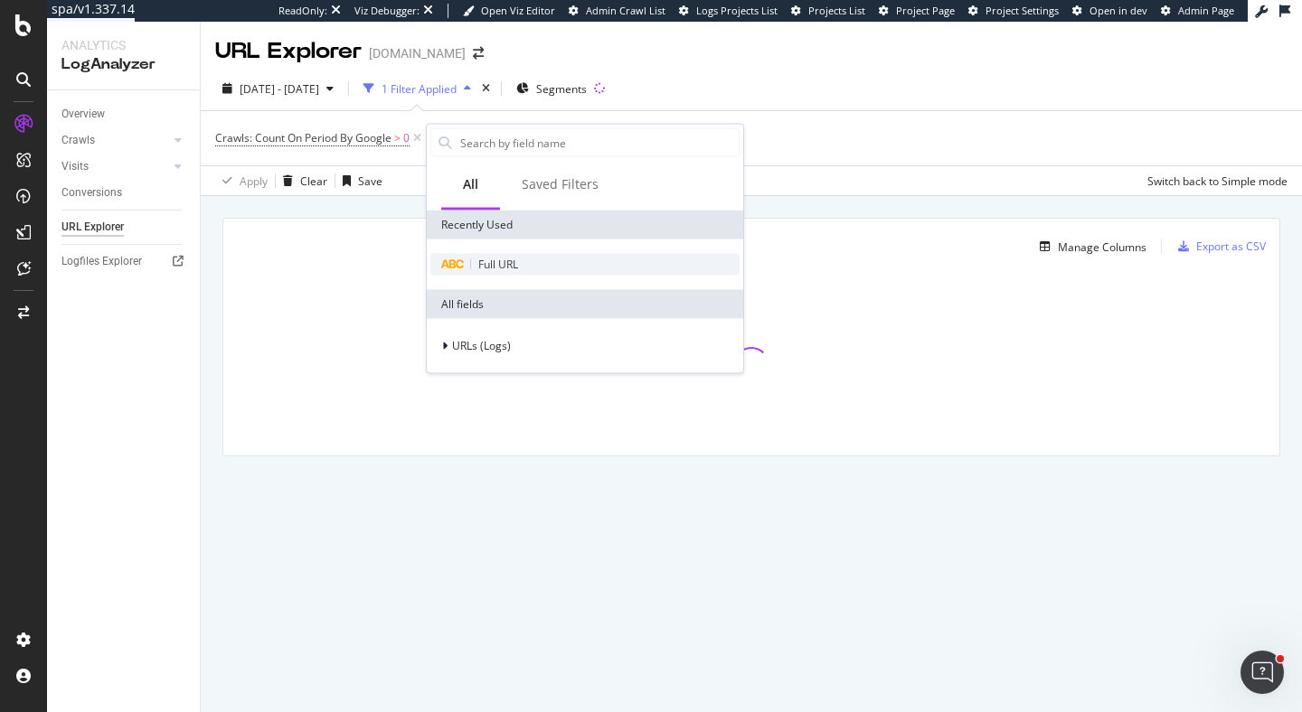
click at [469, 271] on div "Full URL" at bounding box center [584, 265] width 309 height 22
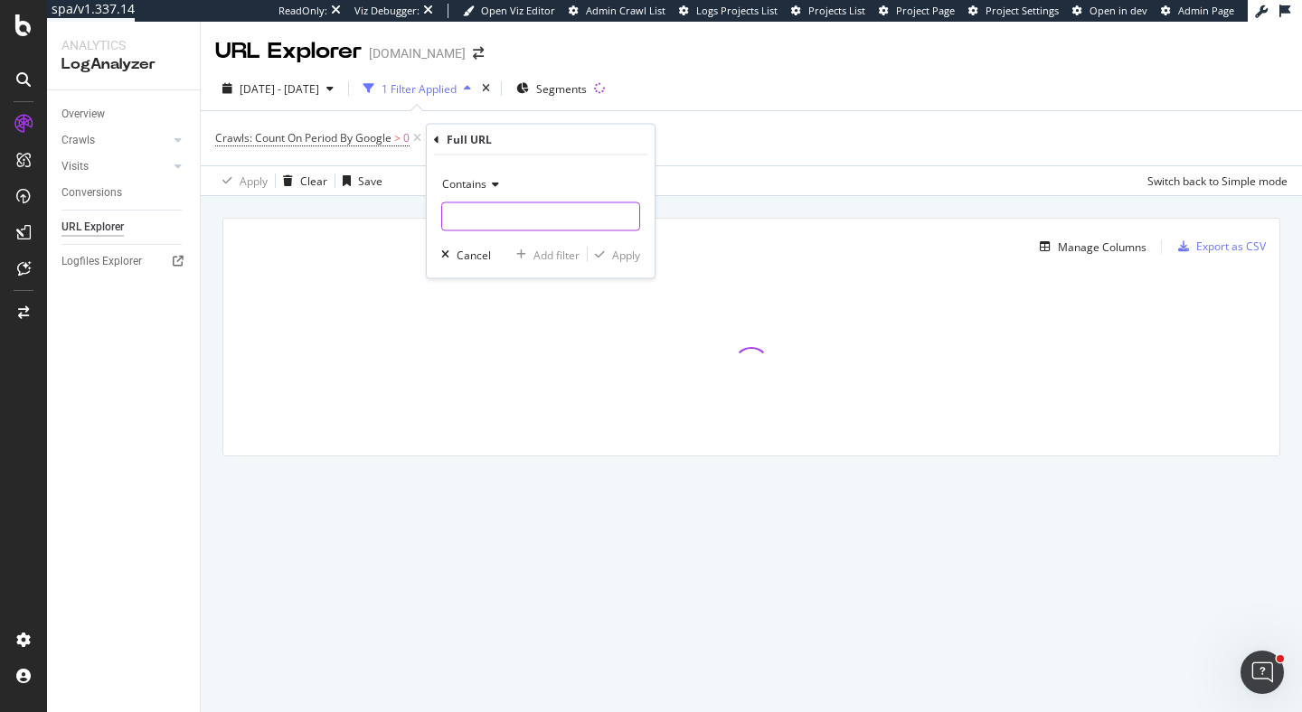
click at [477, 208] on input "text" at bounding box center [540, 216] width 197 height 29
type input "[DOMAIN_NAME][URL]"
click at [625, 252] on div "Apply" at bounding box center [626, 254] width 28 height 15
